Goal: Transaction & Acquisition: Purchase product/service

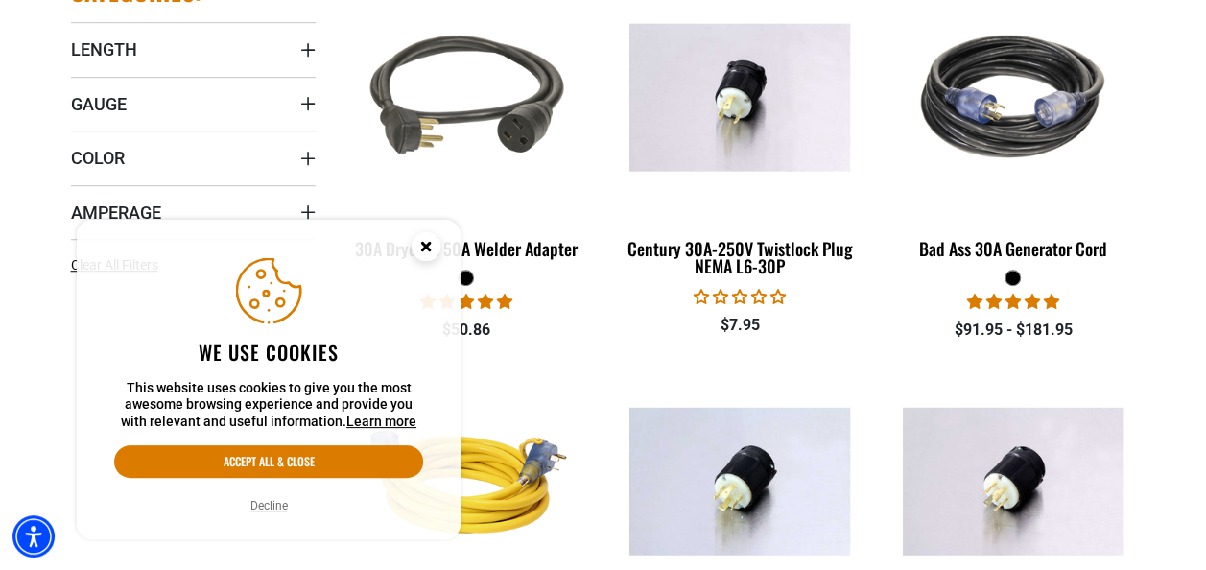
scroll to position [614, 0]
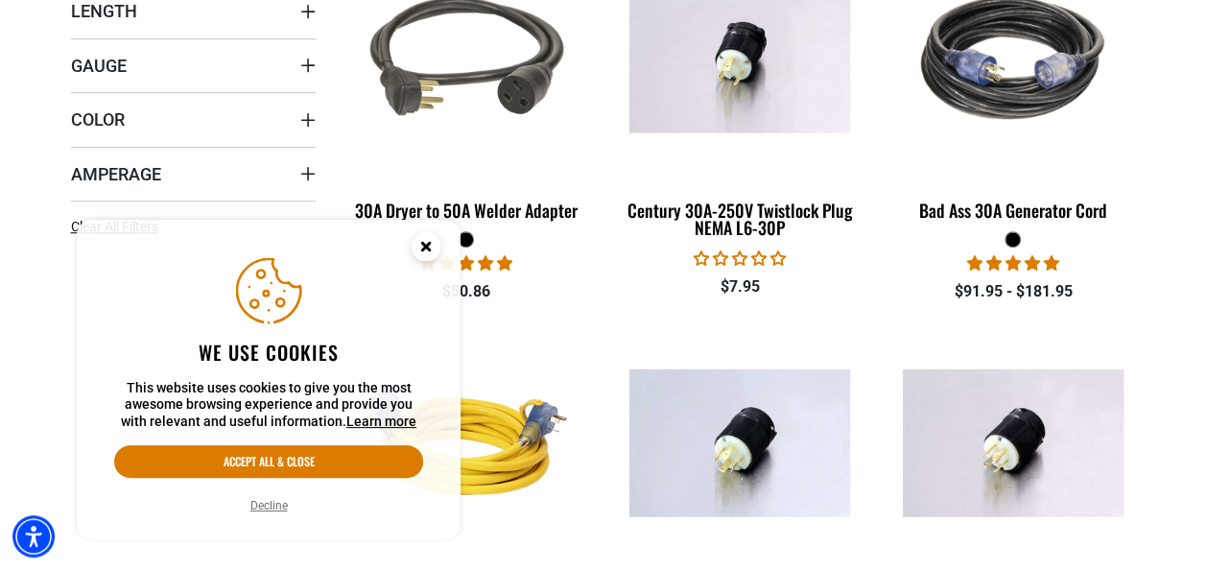
click at [427, 247] on icon "Close this option" at bounding box center [425, 246] width 7 height 7
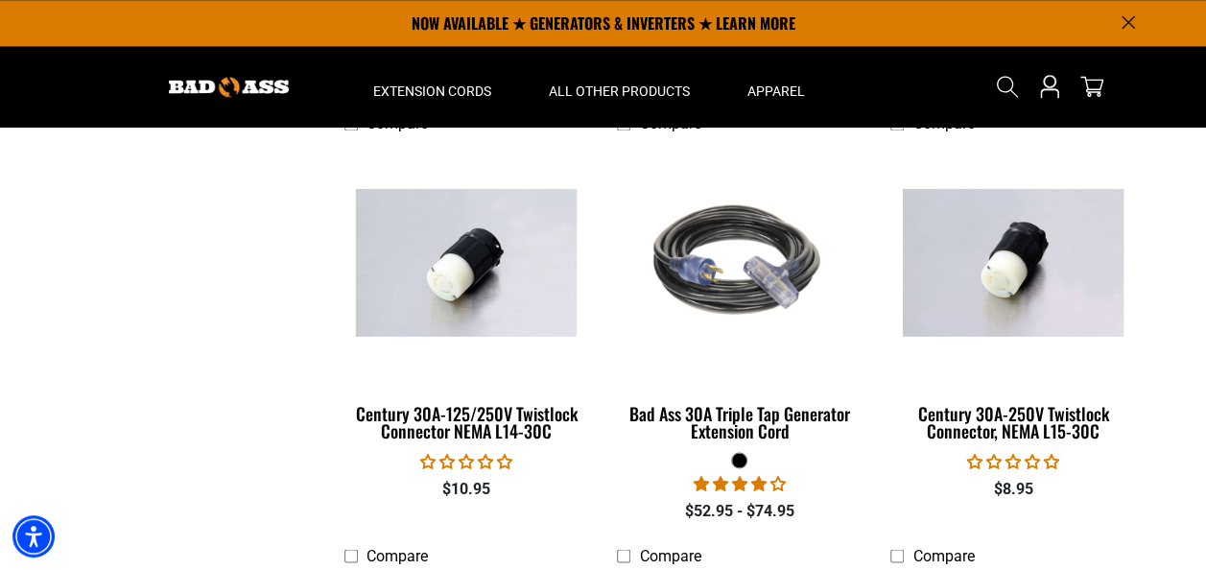
scroll to position [1267, 0]
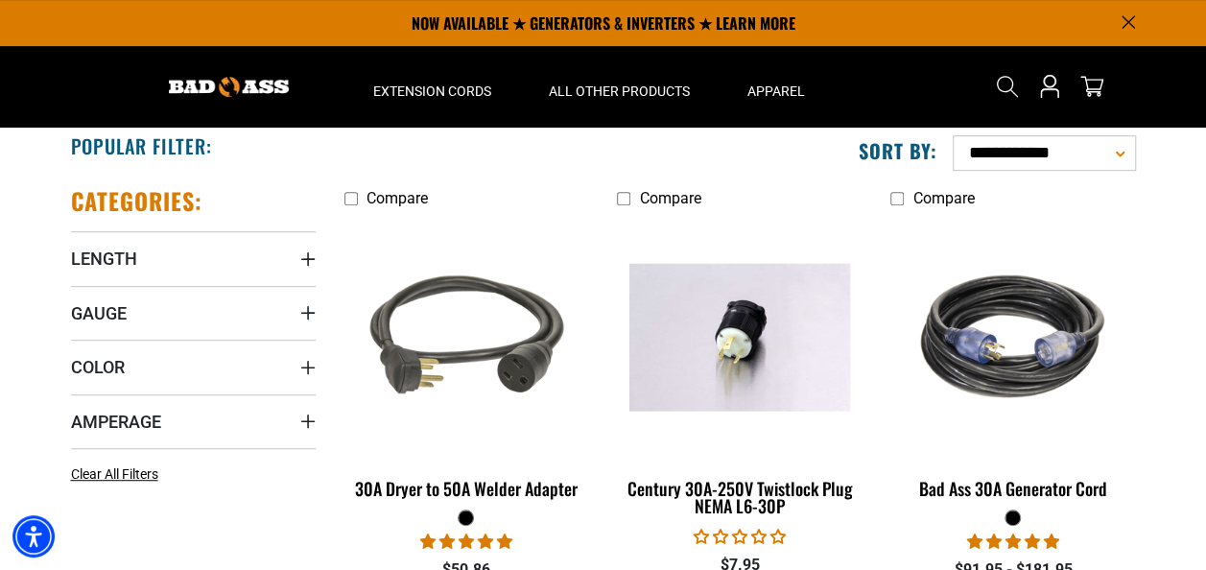
scroll to position [345, 0]
